Goal: Information Seeking & Learning: Check status

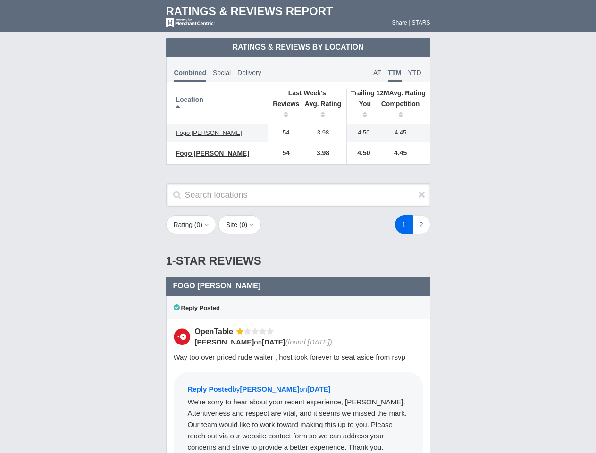
scroll to position [457, 0]
click at [298, 226] on div "1 2" at bounding box center [356, 224] width 165 height 19
click at [217, 106] on th "Location" at bounding box center [216, 106] width 101 height 35
click at [283, 110] on th "Reviews" at bounding box center [283, 110] width 32 height 26
click at [323, 110] on th "Avg. Rating" at bounding box center [322, 110] width 47 height 26
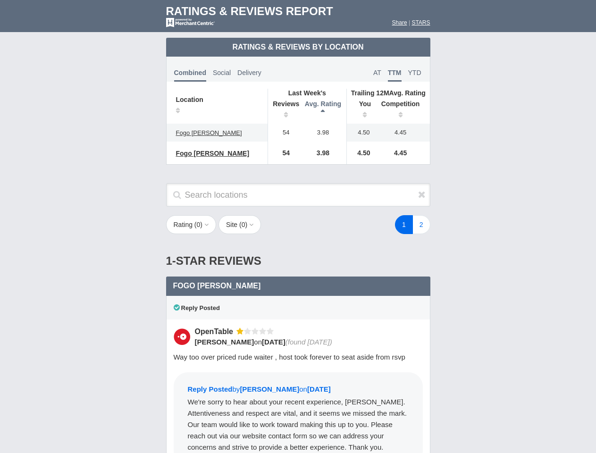
click at [361, 110] on th "You" at bounding box center [361, 110] width 29 height 26
click at [403, 110] on th "Competition" at bounding box center [403, 110] width 54 height 26
click at [298, 314] on div "Reply Posted" at bounding box center [298, 308] width 264 height 24
